Goal: Task Accomplishment & Management: Complete application form

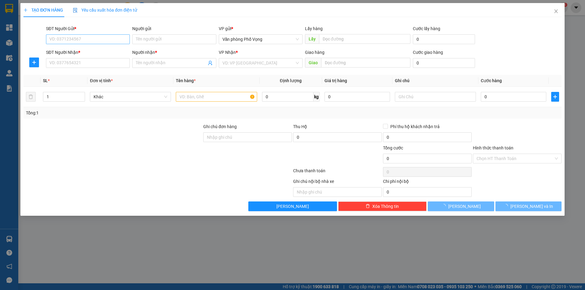
click at [76, 39] on input "SĐT Người Gửi *" at bounding box center [88, 39] width 84 height 10
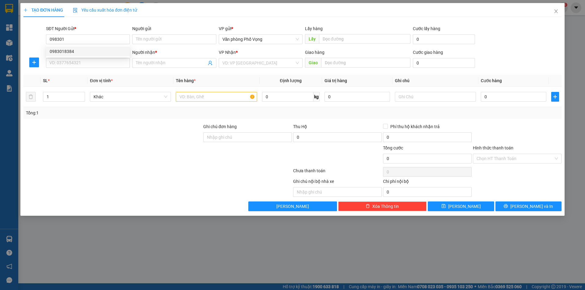
click at [78, 48] on div "0983018384" at bounding box center [88, 52] width 84 height 10
type input "0983018384"
type input "0982446061"
type input "tú"
type input "70.000"
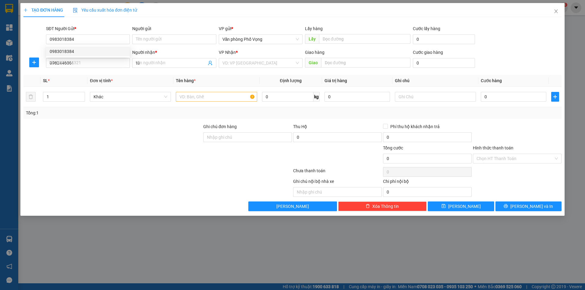
type input "70.000"
type input "0983018384"
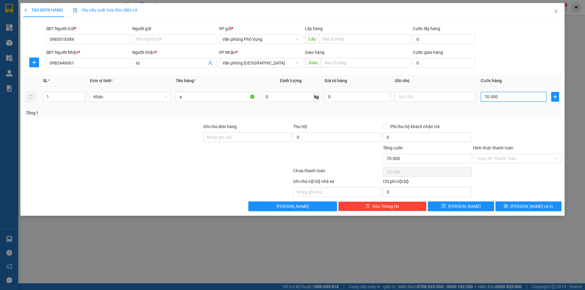
click at [513, 99] on input "70.000" at bounding box center [513, 97] width 65 height 10
type input "3"
type input "30"
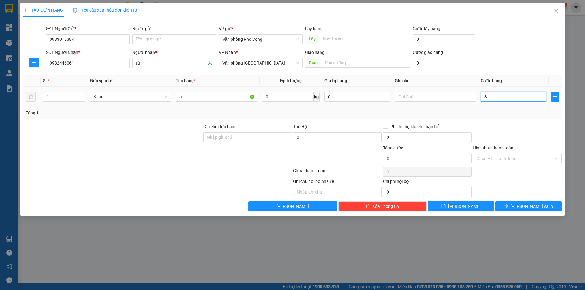
type input "30"
type input "300"
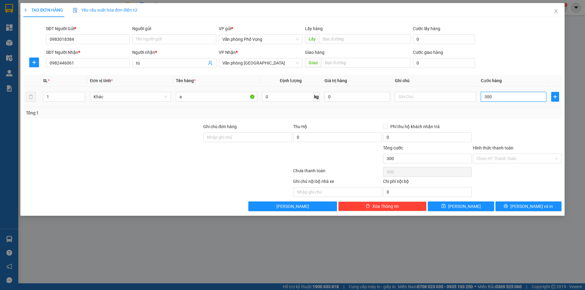
type input "3.000"
type input "30.000"
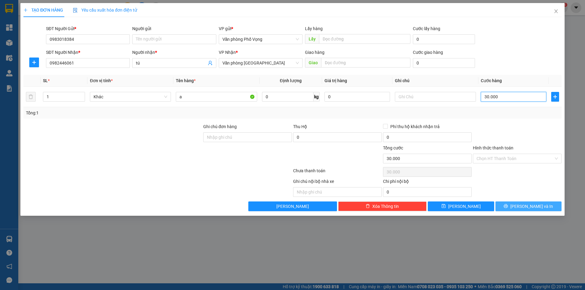
type input "30.000"
click at [549, 210] on button "[PERSON_NAME] và In" at bounding box center [528, 207] width 66 height 10
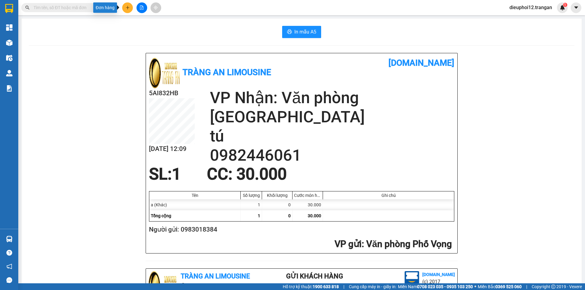
click at [127, 6] on icon "plus" at bounding box center [127, 7] width 4 height 4
click at [154, 22] on div "Tạo đơn hàng" at bounding box center [151, 22] width 26 height 7
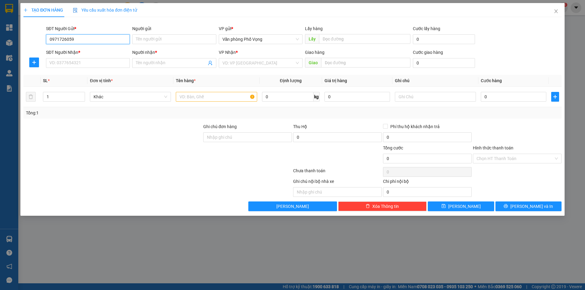
type input "0971726059"
click at [79, 61] on input "SĐT Người Nhận *" at bounding box center [88, 63] width 84 height 10
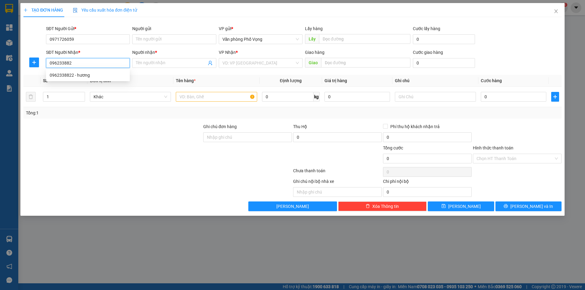
type input "0962338822"
click at [84, 77] on div "0962338822 - hương" at bounding box center [88, 75] width 76 height 7
type input "hương"
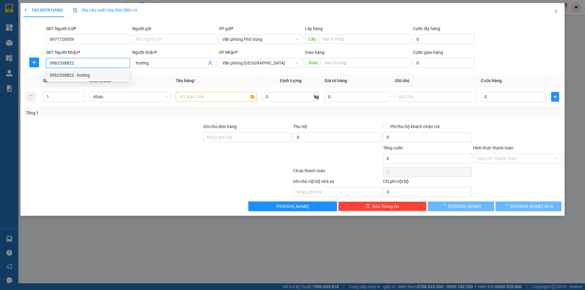
type input "50.000"
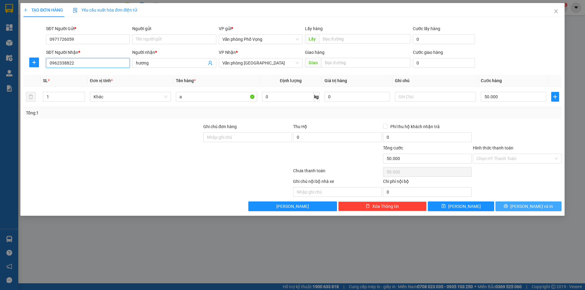
type input "0962338822"
click at [527, 206] on span "[PERSON_NAME] và In" at bounding box center [531, 206] width 43 height 7
